Goal: Browse casually

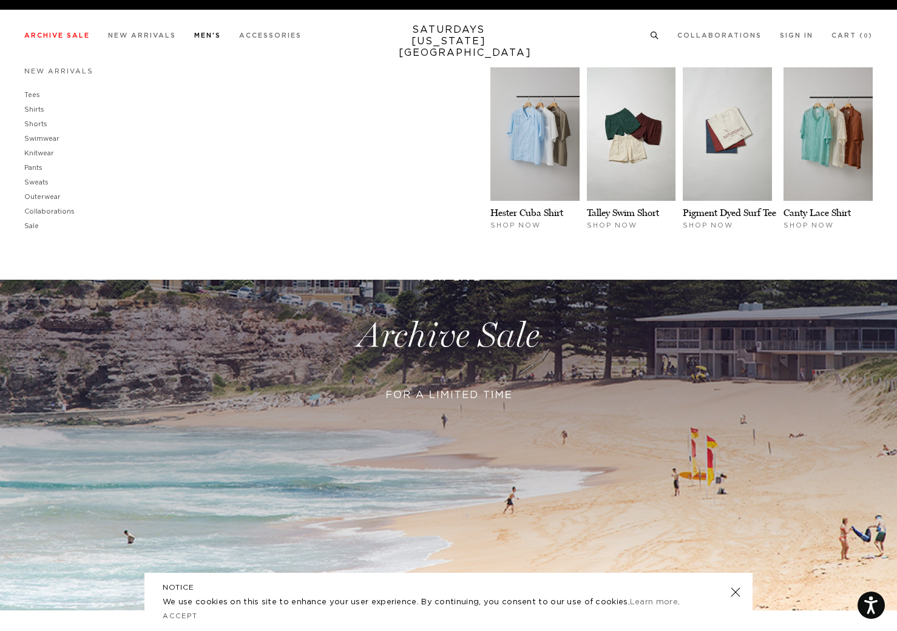
click at [211, 39] on link "Men's" at bounding box center [207, 35] width 27 height 7
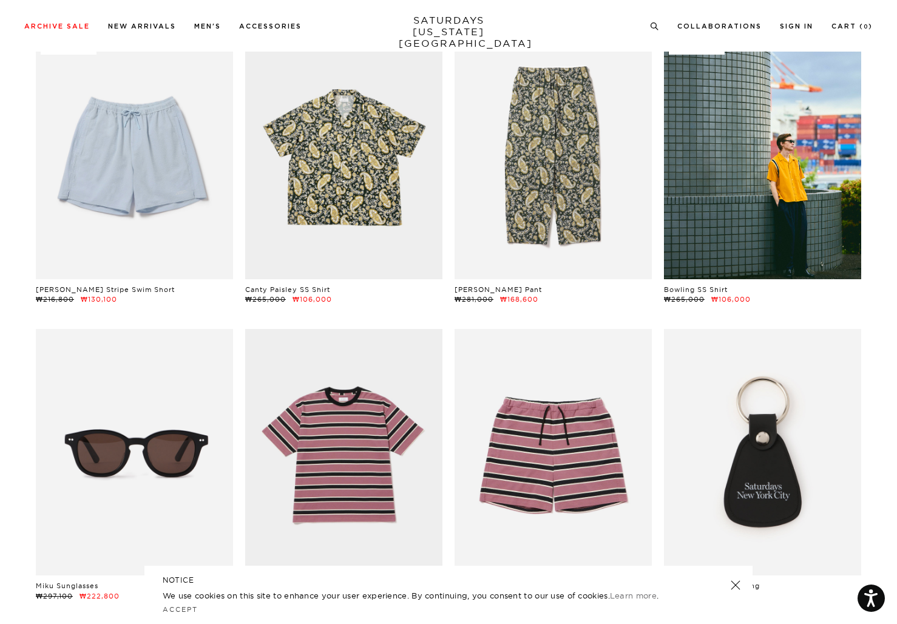
scroll to position [684, 0]
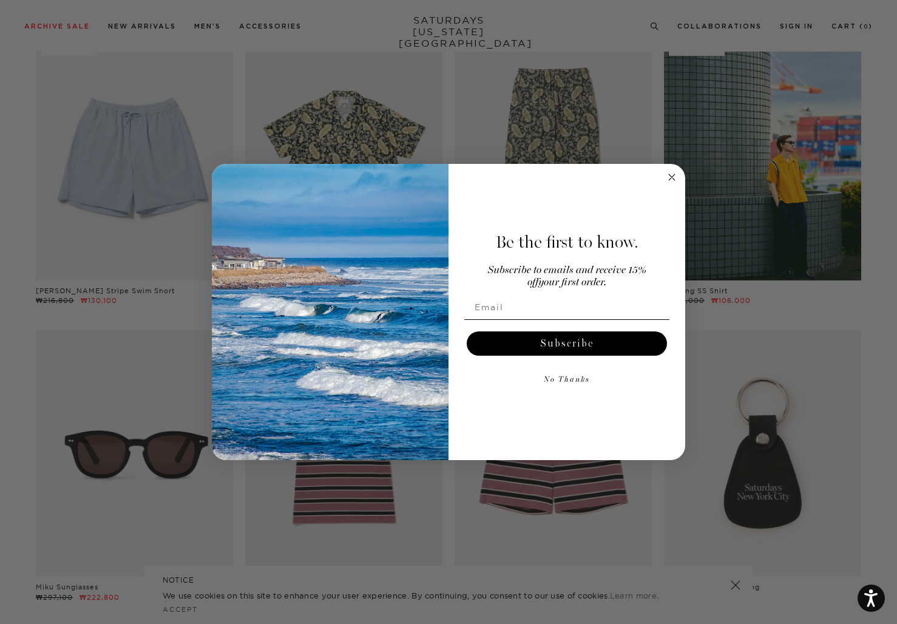
click at [579, 383] on button "No Thanks" at bounding box center [566, 380] width 205 height 24
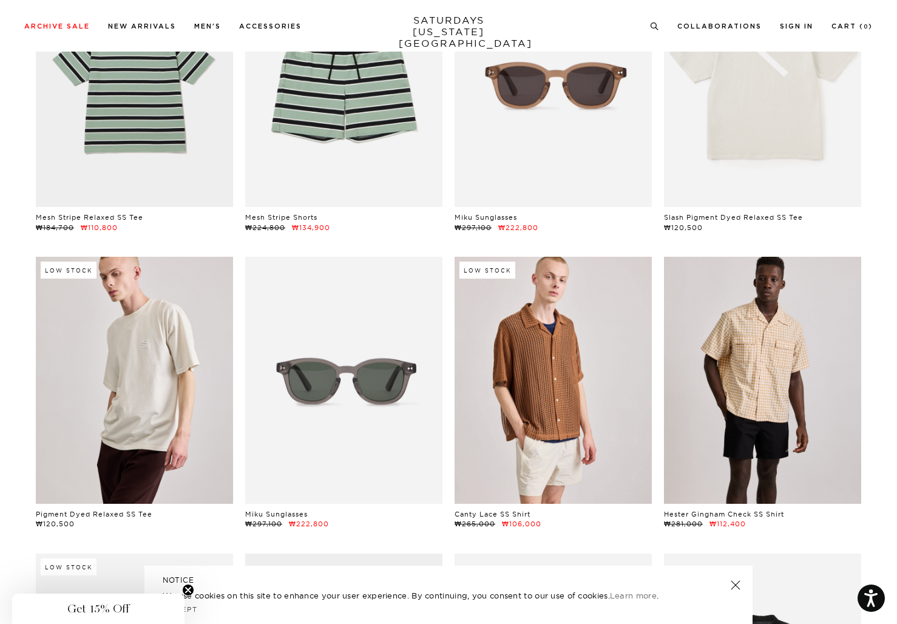
scroll to position [1416, 0]
